Goal: Navigation & Orientation: Find specific page/section

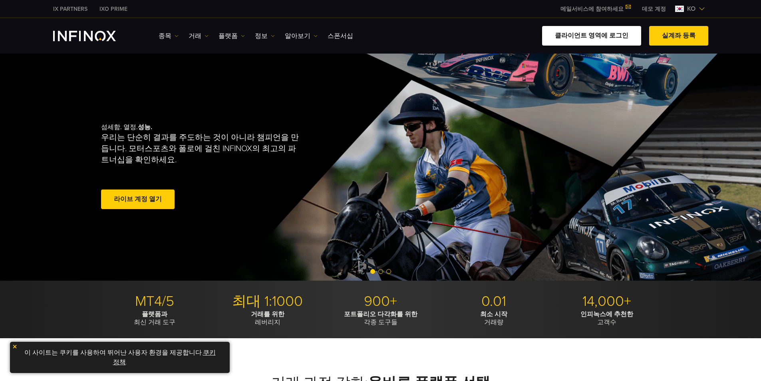
click at [581, 37] on link "클라이언트 영역에 로그인" at bounding box center [591, 36] width 99 height 20
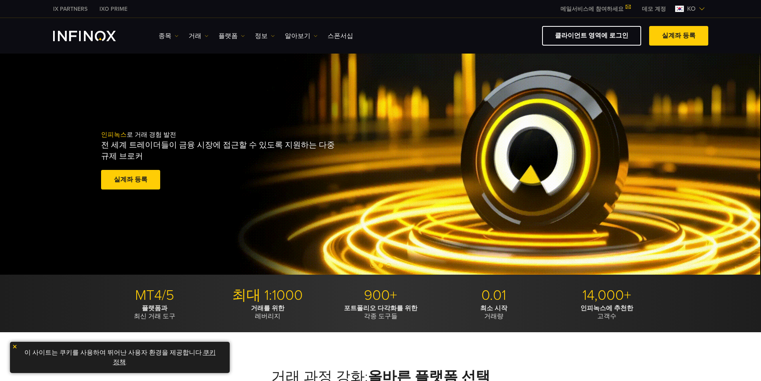
click at [84, 36] on img "INFINOX Logo" at bounding box center [84, 36] width 63 height 10
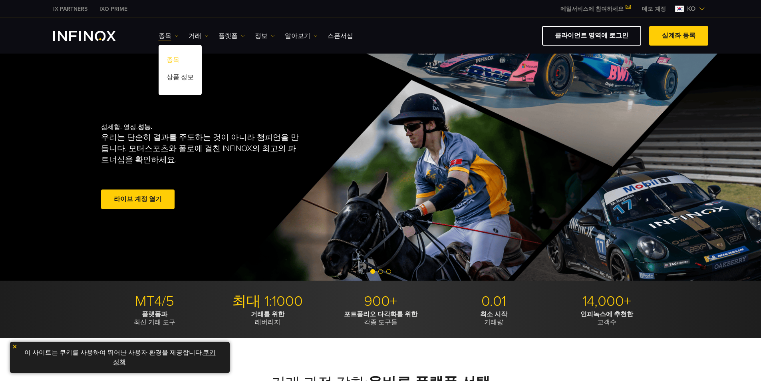
click at [174, 58] on link "종목" at bounding box center [180, 61] width 43 height 17
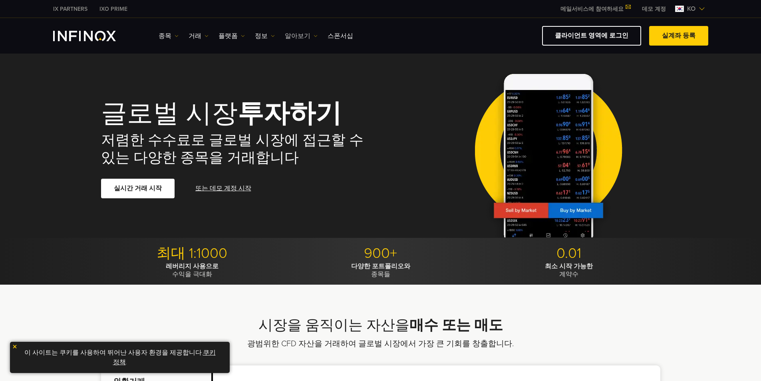
click at [314, 35] on img at bounding box center [316, 36] width 4 height 4
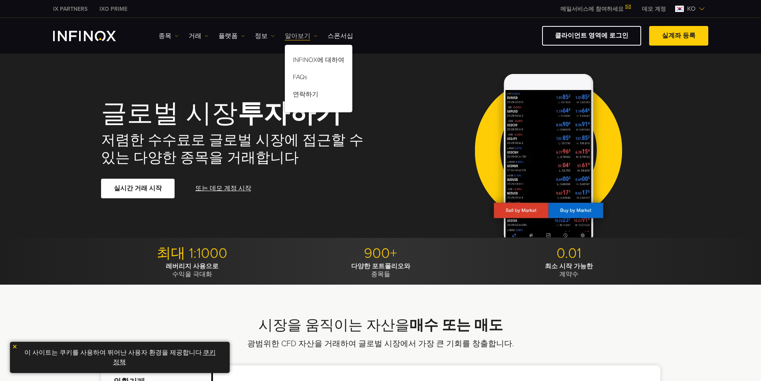
click at [314, 35] on img at bounding box center [316, 36] width 4 height 4
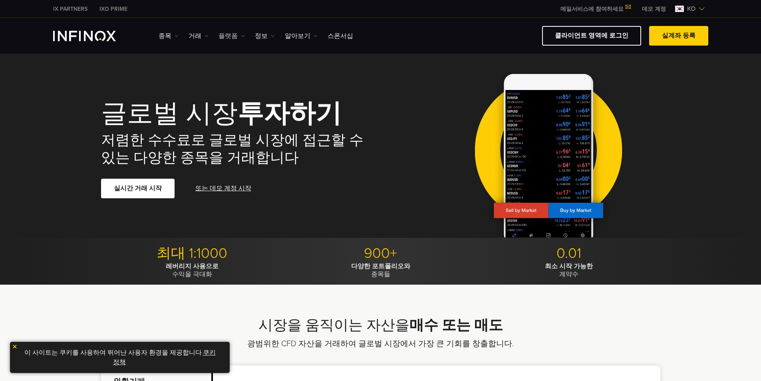
click at [241, 35] on img at bounding box center [243, 36] width 4 height 4
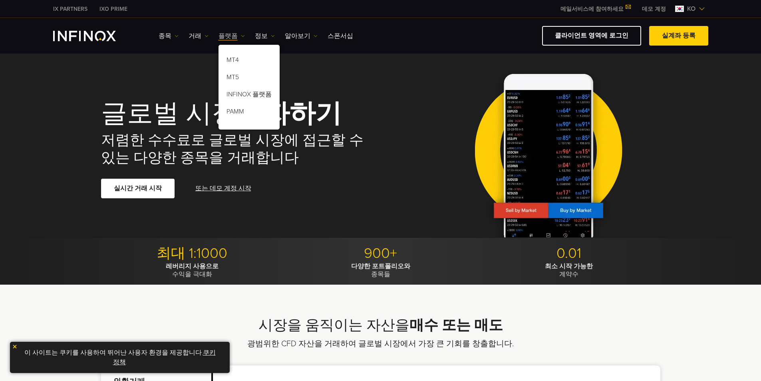
click at [241, 35] on img at bounding box center [243, 36] width 4 height 4
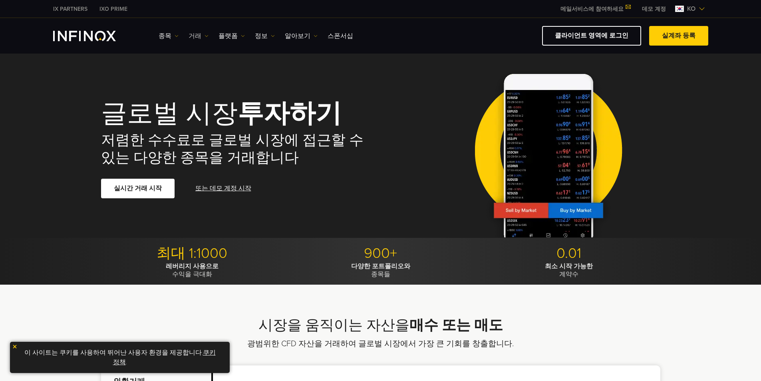
click at [200, 36] on link "거래" at bounding box center [199, 36] width 20 height 10
click at [199, 36] on link "거래" at bounding box center [199, 36] width 20 height 10
click at [608, 36] on link "클라이언트 영역에 로그인" at bounding box center [591, 36] width 99 height 20
